Goal: Check status: Check status

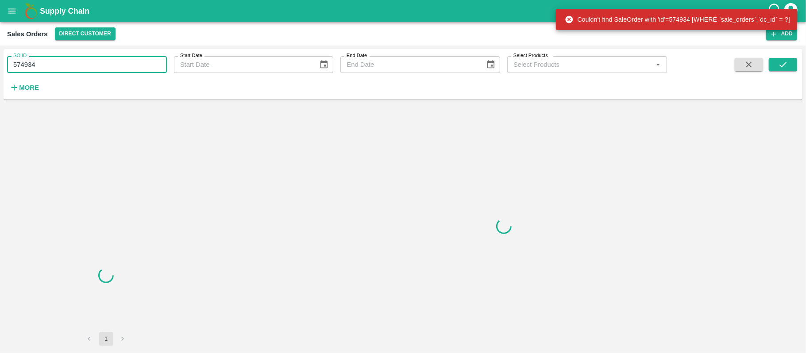
click at [39, 71] on input "574934" at bounding box center [87, 64] width 160 height 17
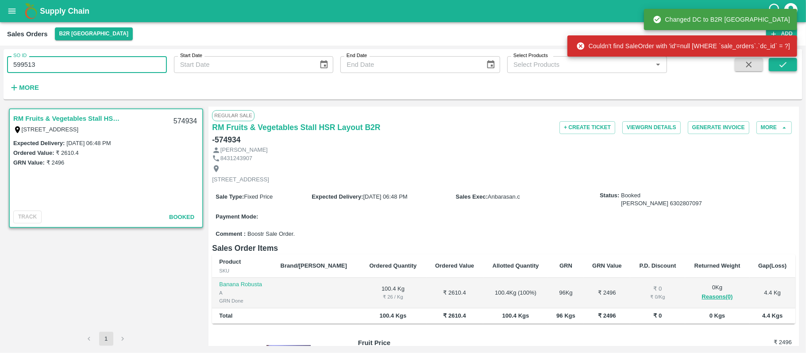
type input "599513"
click at [775, 62] on button "submit" at bounding box center [782, 64] width 28 height 13
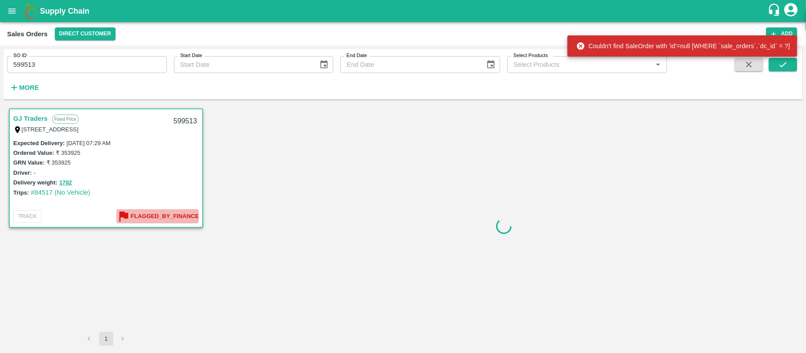
click at [146, 219] on b "Flagged_By_Finance" at bounding box center [164, 216] width 68 height 10
